Goal: Communication & Community: Answer question/provide support

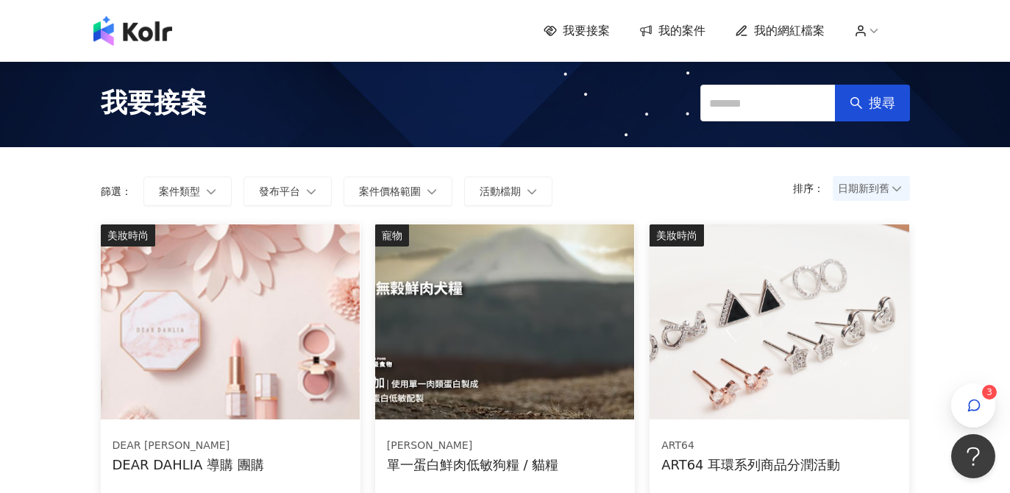
click at [673, 28] on span "我的案件" at bounding box center [681, 31] width 47 height 16
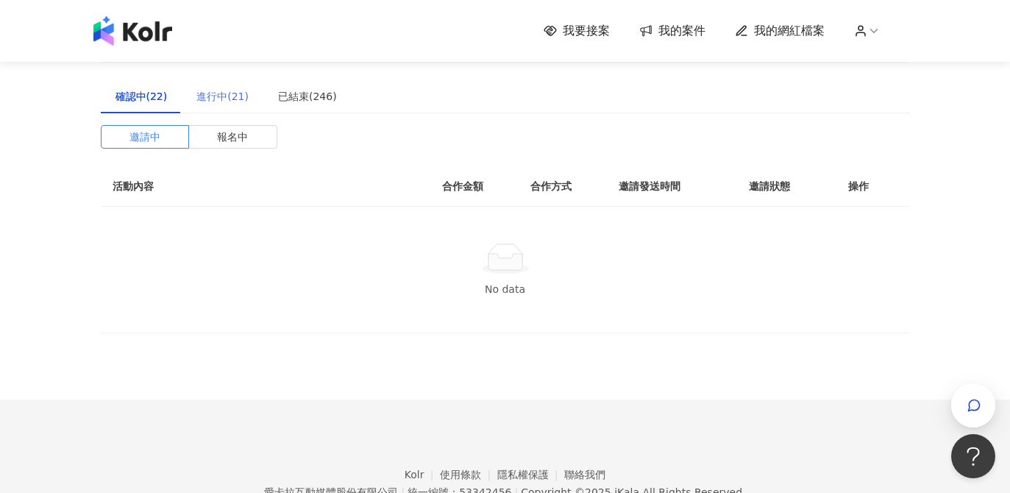
click at [238, 104] on div "進行中(21)" at bounding box center [223, 96] width 82 height 34
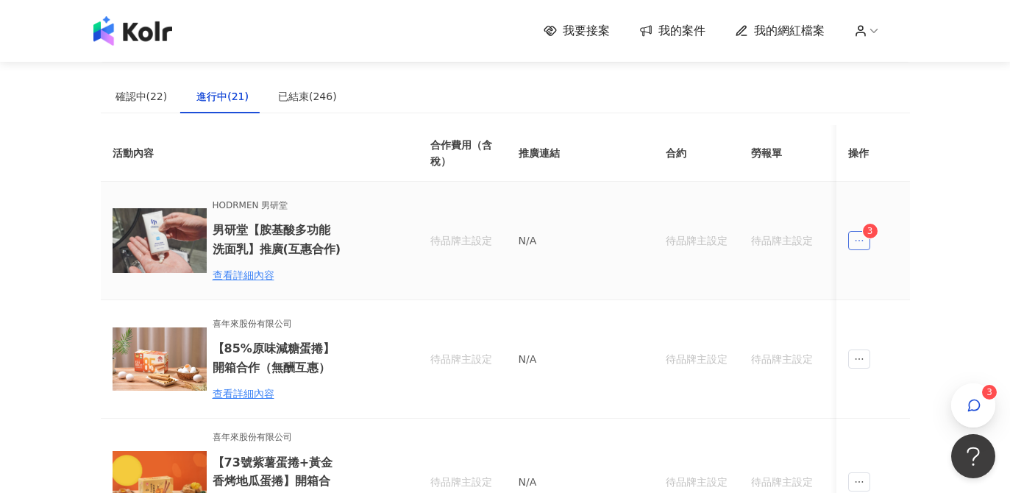
click at [860, 243] on icon "ellipsis" at bounding box center [859, 240] width 10 height 10
click at [878, 301] on div "傳訊 3" at bounding box center [888, 307] width 56 height 16
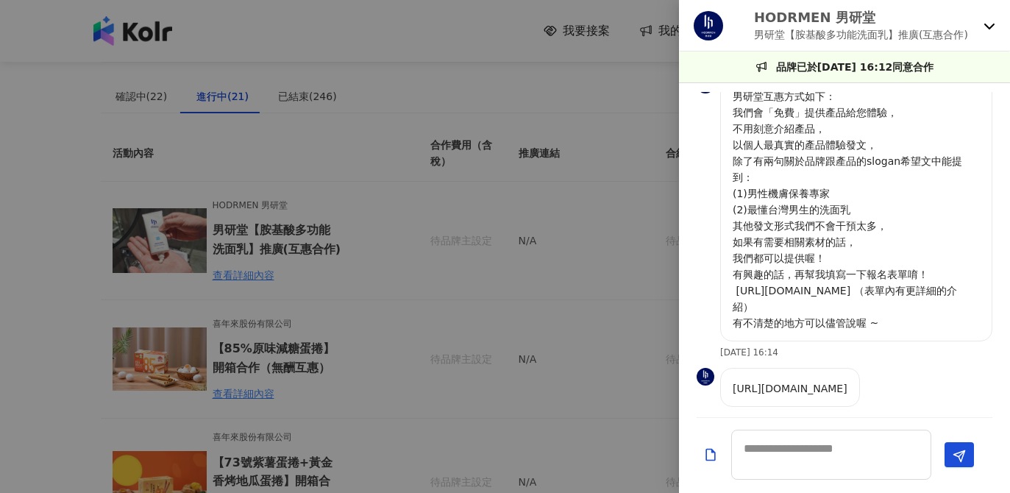
scroll to position [171, 0]
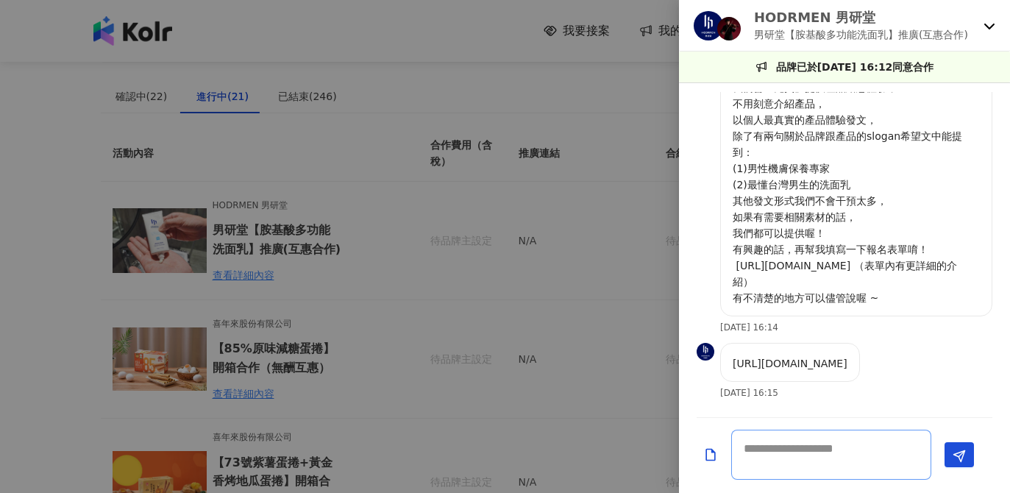
click at [792, 458] on textarea at bounding box center [831, 454] width 200 height 50
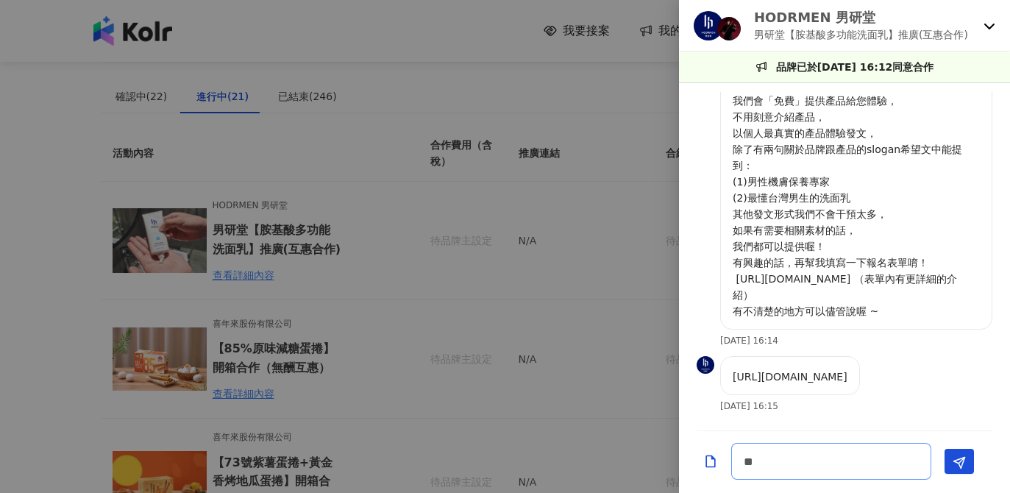
type textarea "***"
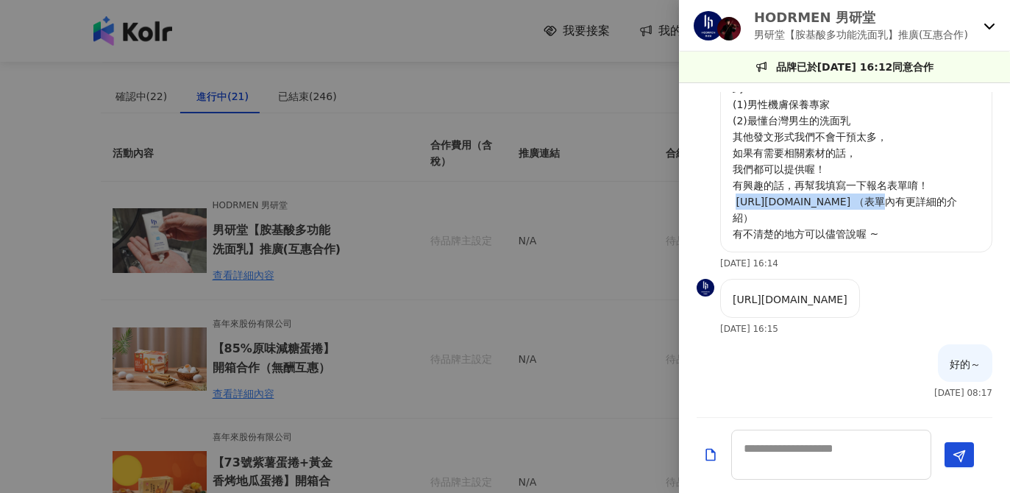
drag, startPoint x: 738, startPoint y: 202, endPoint x: 854, endPoint y: 204, distance: 116.2
click at [855, 204] on p "男研堂互惠方式如下： 我們會「免費」提供產品給您體驗， 不用刻意介紹產品， 以個人最真實的產品體驗發文， 除了有兩句關於品牌跟產品的slogan希望文中能提到…" at bounding box center [855, 120] width 247 height 243
copy p "[URL][DOMAIN_NAME]"
click at [787, 456] on textarea at bounding box center [831, 454] width 200 height 50
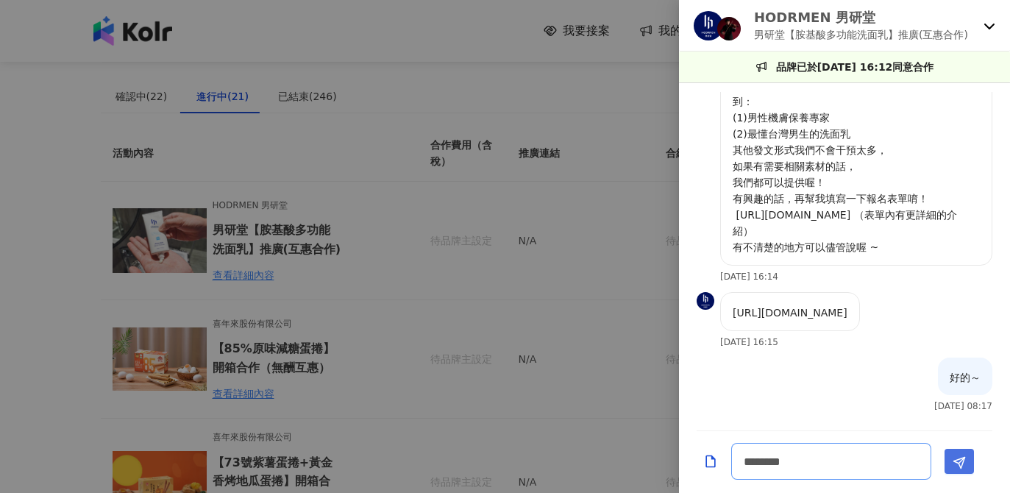
type textarea "********"
click at [957, 465] on icon "Send" at bounding box center [958, 462] width 13 height 13
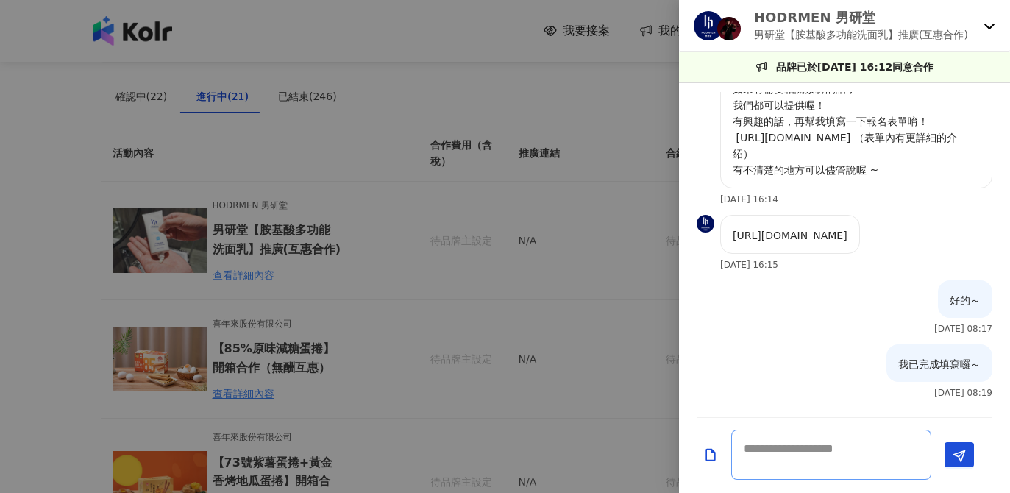
click at [861, 465] on textarea at bounding box center [831, 454] width 200 height 50
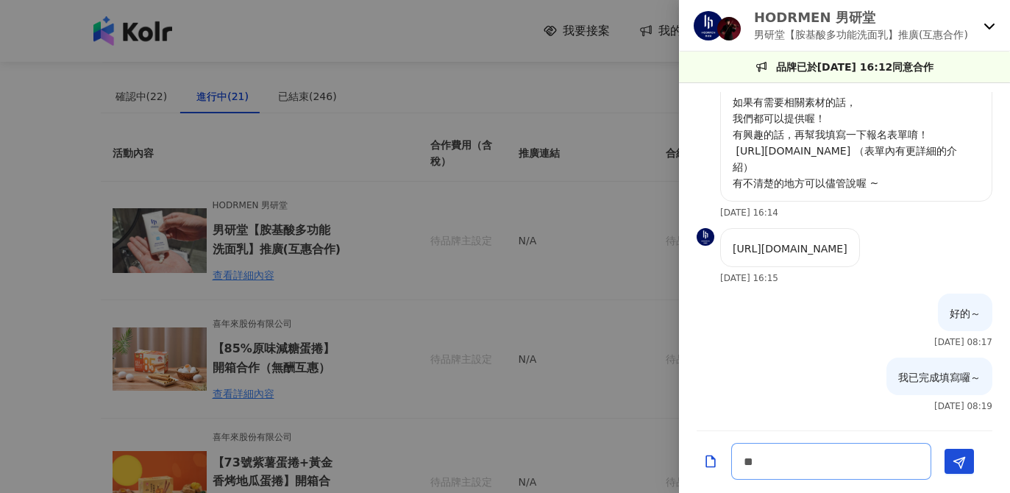
type textarea "*"
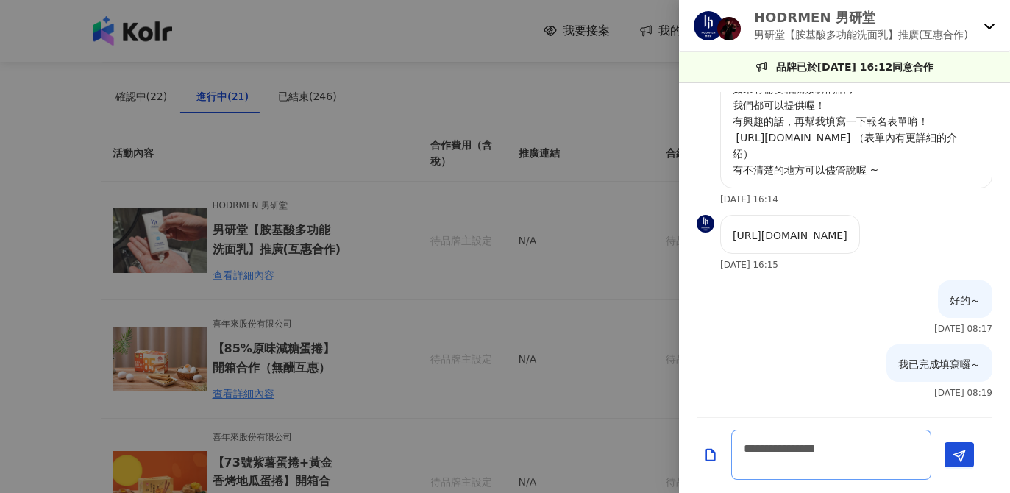
type textarea "**********"
